Goal: Check status: Check status

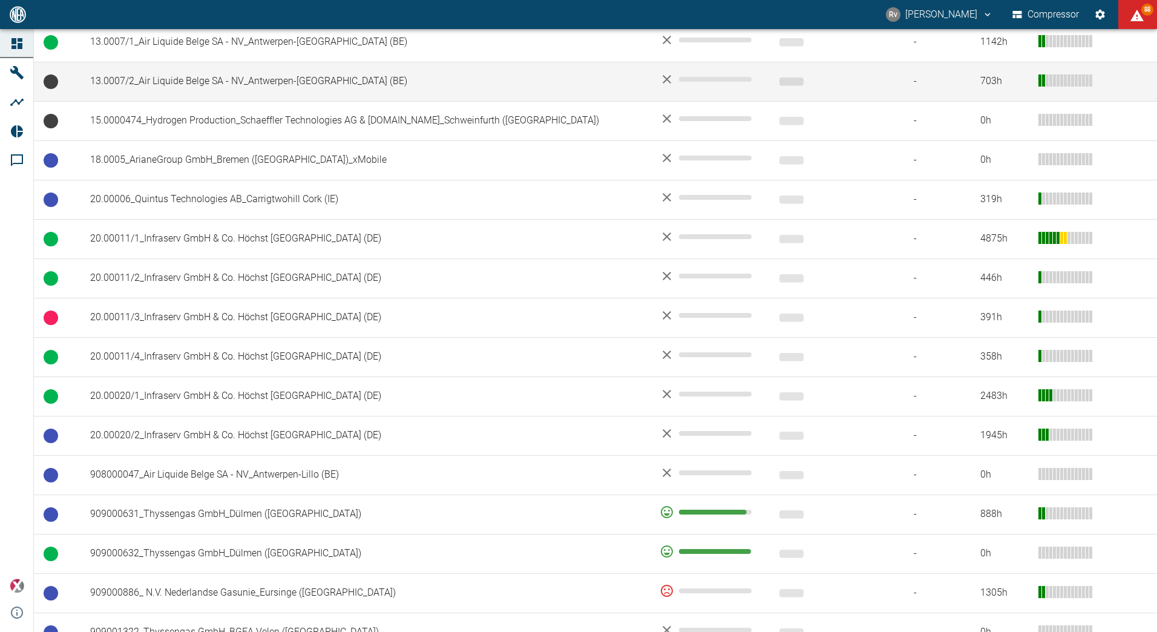
scroll to position [355, 0]
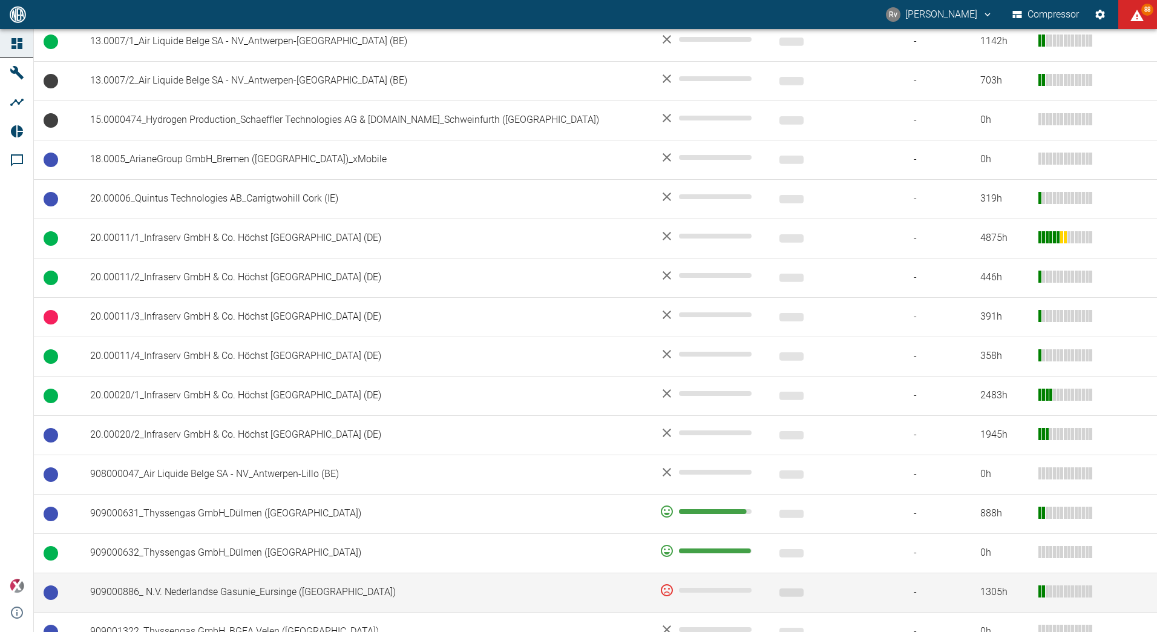
click at [350, 585] on td "909000886_ N.V. Nederlandse Gasunie_Eursinge ([GEOGRAPHIC_DATA])" at bounding box center [364, 591] width 569 height 39
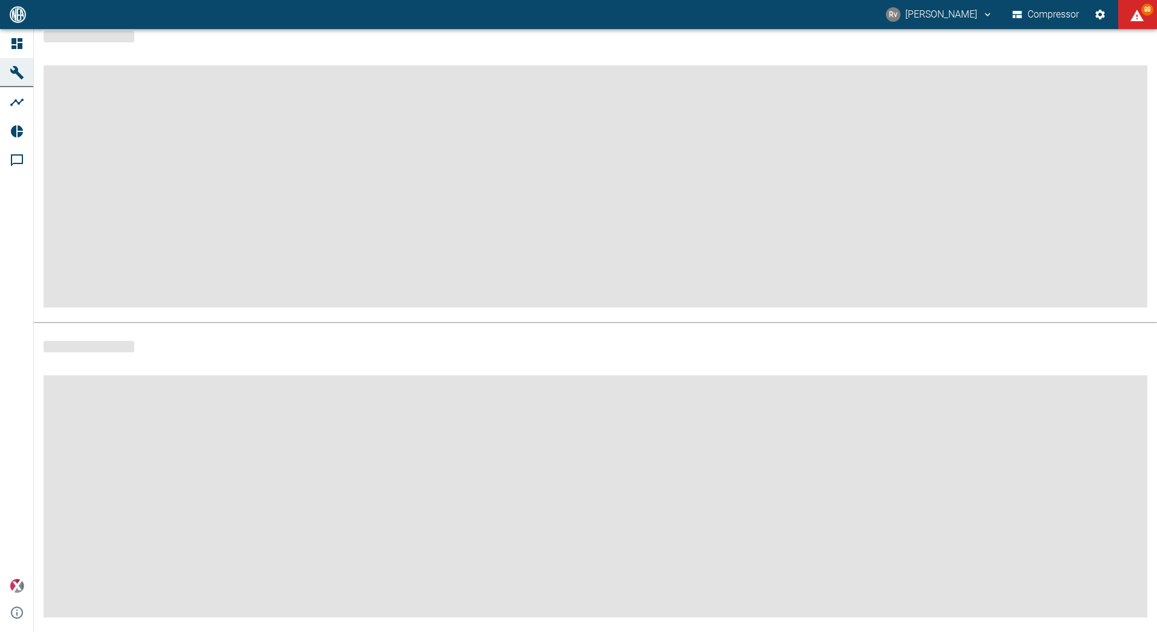
scroll to position [73, 0]
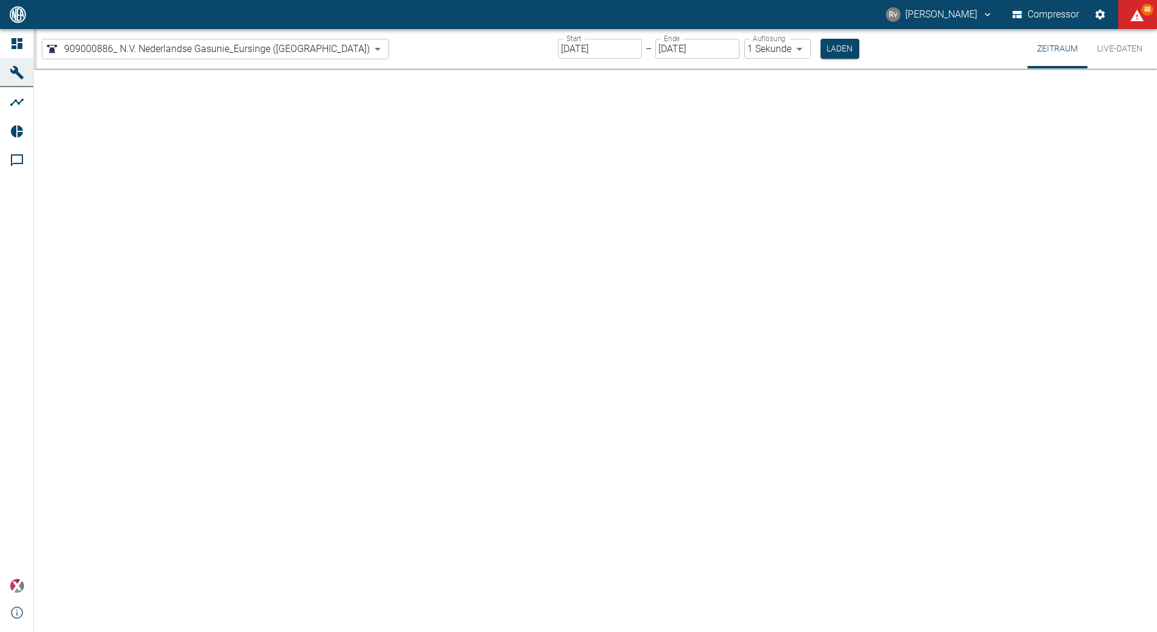
type input "2min"
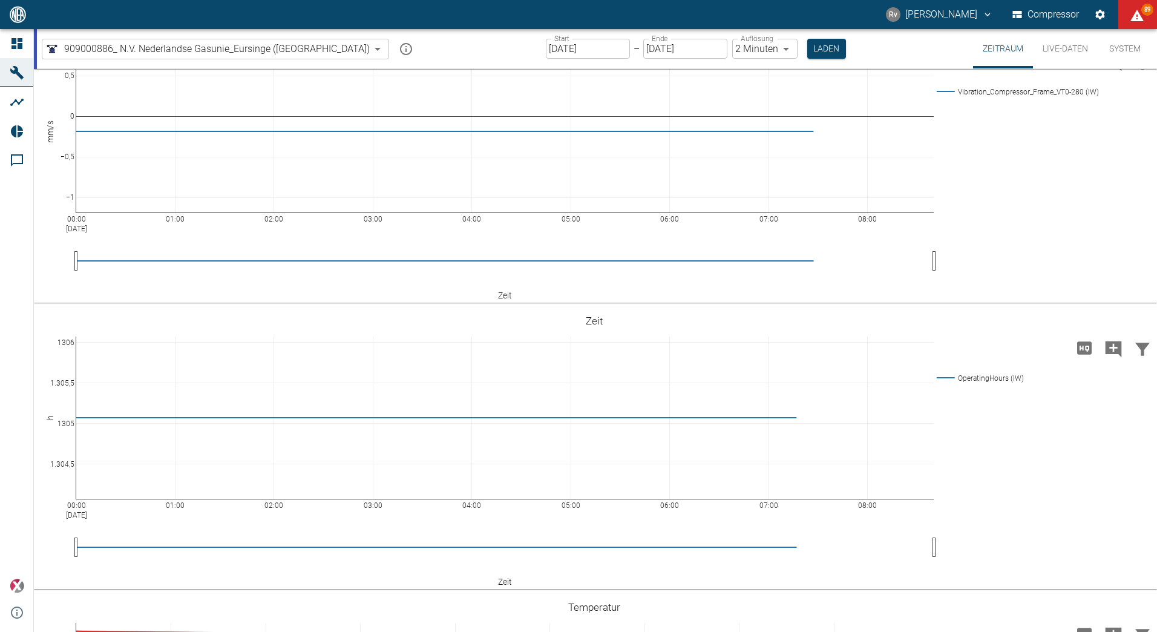
scroll to position [60, 0]
